Goal: Navigation & Orientation: Find specific page/section

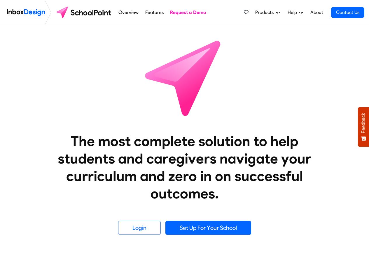
click at [264, 12] on span "Products" at bounding box center [265, 12] width 21 height 7
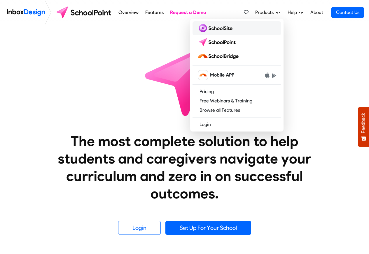
click at [214, 29] on img at bounding box center [216, 28] width 38 height 9
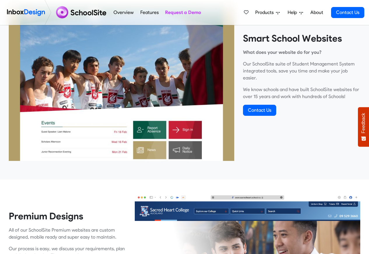
scroll to position [210, 0]
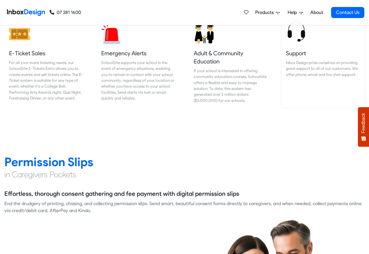
scroll to position [734, 0]
